Goal: Task Accomplishment & Management: Complete application form

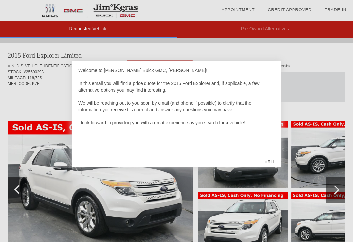
click at [268, 159] on div "EXIT" at bounding box center [269, 161] width 23 height 20
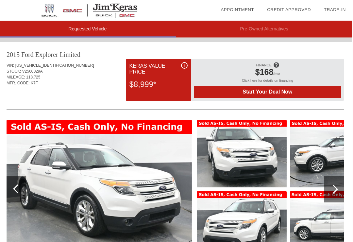
scroll to position [0, 1]
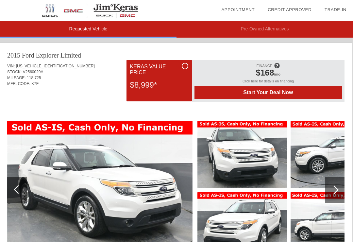
click at [336, 190] on div at bounding box center [334, 189] width 9 height 9
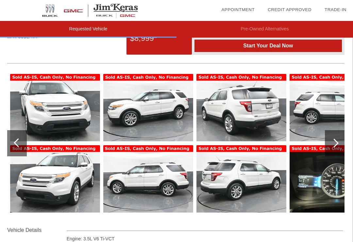
scroll to position [46, 1]
click at [332, 141] on div at bounding box center [334, 143] width 9 height 9
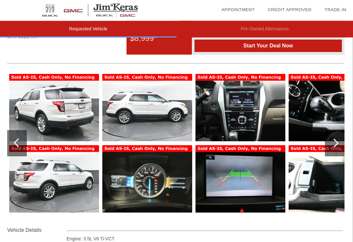
scroll to position [47, 1]
click at [337, 144] on div at bounding box center [334, 143] width 9 height 9
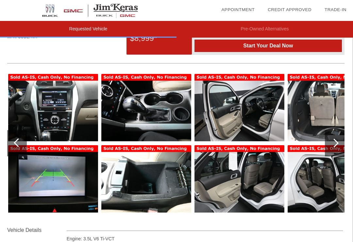
click at [333, 146] on div at bounding box center [335, 143] width 20 height 26
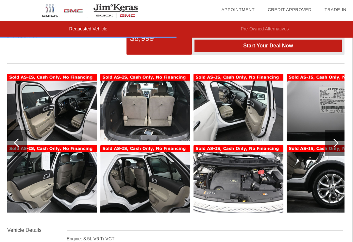
click at [336, 143] on div at bounding box center [334, 143] width 9 height 9
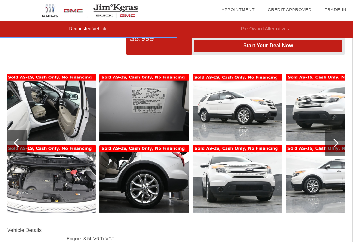
click at [338, 150] on div at bounding box center [335, 143] width 20 height 26
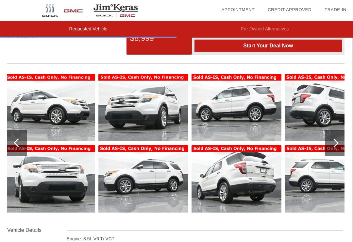
click at [338, 147] on div at bounding box center [335, 143] width 20 height 26
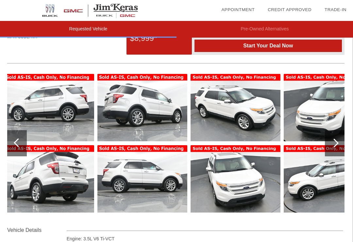
click at [339, 145] on div at bounding box center [335, 143] width 20 height 26
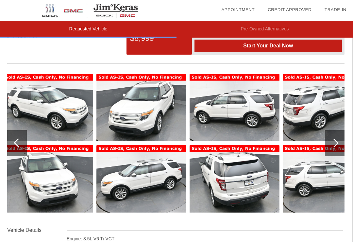
click at [340, 143] on div at bounding box center [335, 143] width 20 height 26
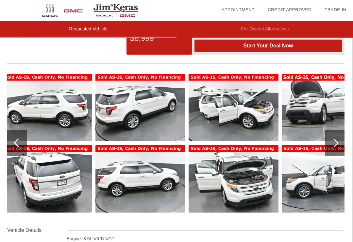
click at [344, 149] on div at bounding box center [335, 143] width 20 height 26
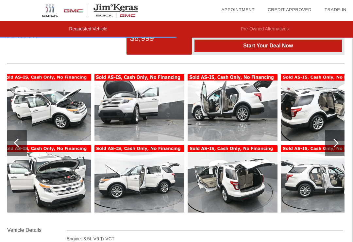
click at [342, 148] on div at bounding box center [335, 143] width 20 height 26
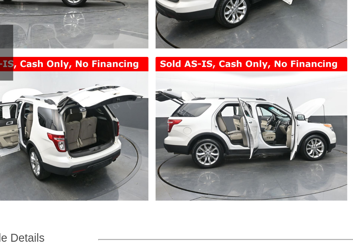
scroll to position [46, 0]
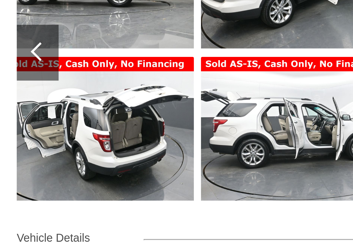
click at [18, 139] on div at bounding box center [18, 143] width 9 height 9
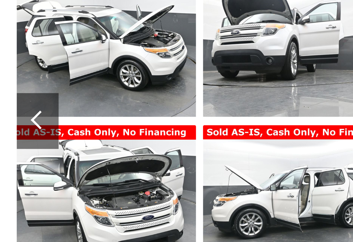
click at [16, 139] on div at bounding box center [18, 143] width 9 height 9
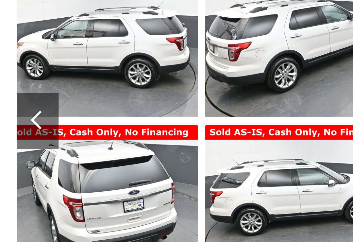
click at [18, 139] on div at bounding box center [18, 143] width 9 height 9
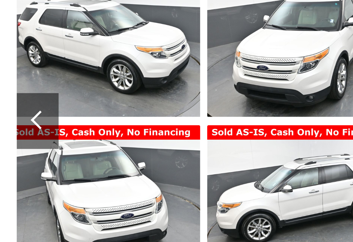
click at [18, 139] on div at bounding box center [18, 143] width 9 height 9
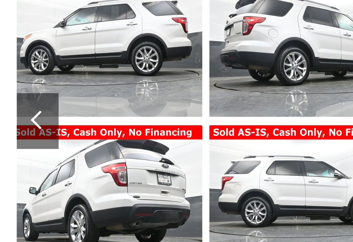
click at [18, 139] on div at bounding box center [18, 143] width 9 height 9
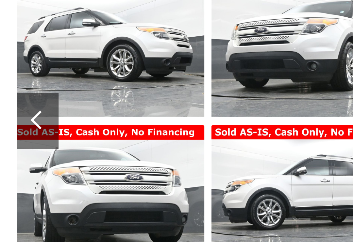
click at [17, 131] on div at bounding box center [18, 144] width 20 height 26
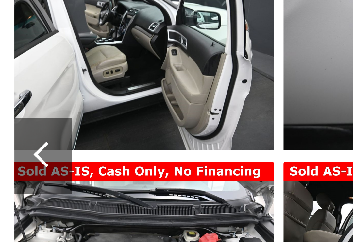
click at [16, 139] on div at bounding box center [18, 143] width 9 height 9
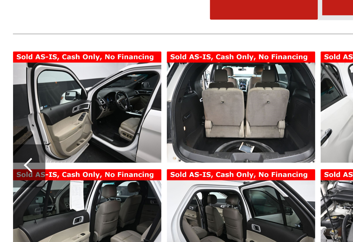
click at [17, 139] on div at bounding box center [18, 143] width 9 height 9
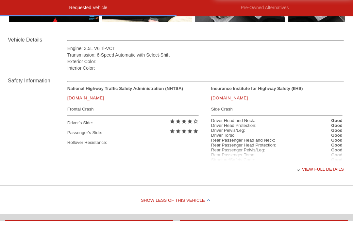
scroll to position [328, 0]
